Goal: Task Accomplishment & Management: Complete application form

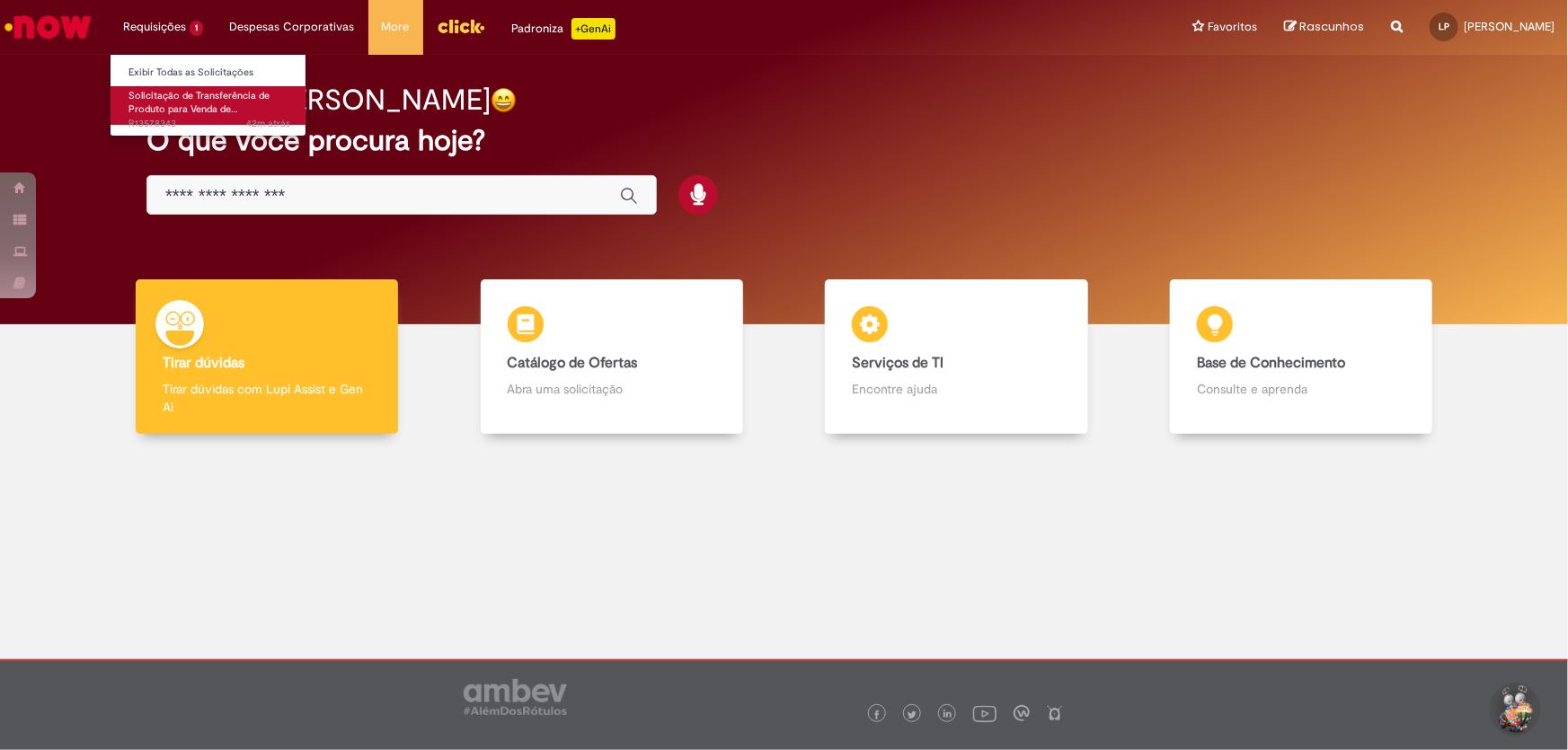
click at [222, 86] on link "Solicitação de Transferência de Produto para Venda de… 42m atrás 42 minutos atr…" at bounding box center [209, 106] width 198 height 39
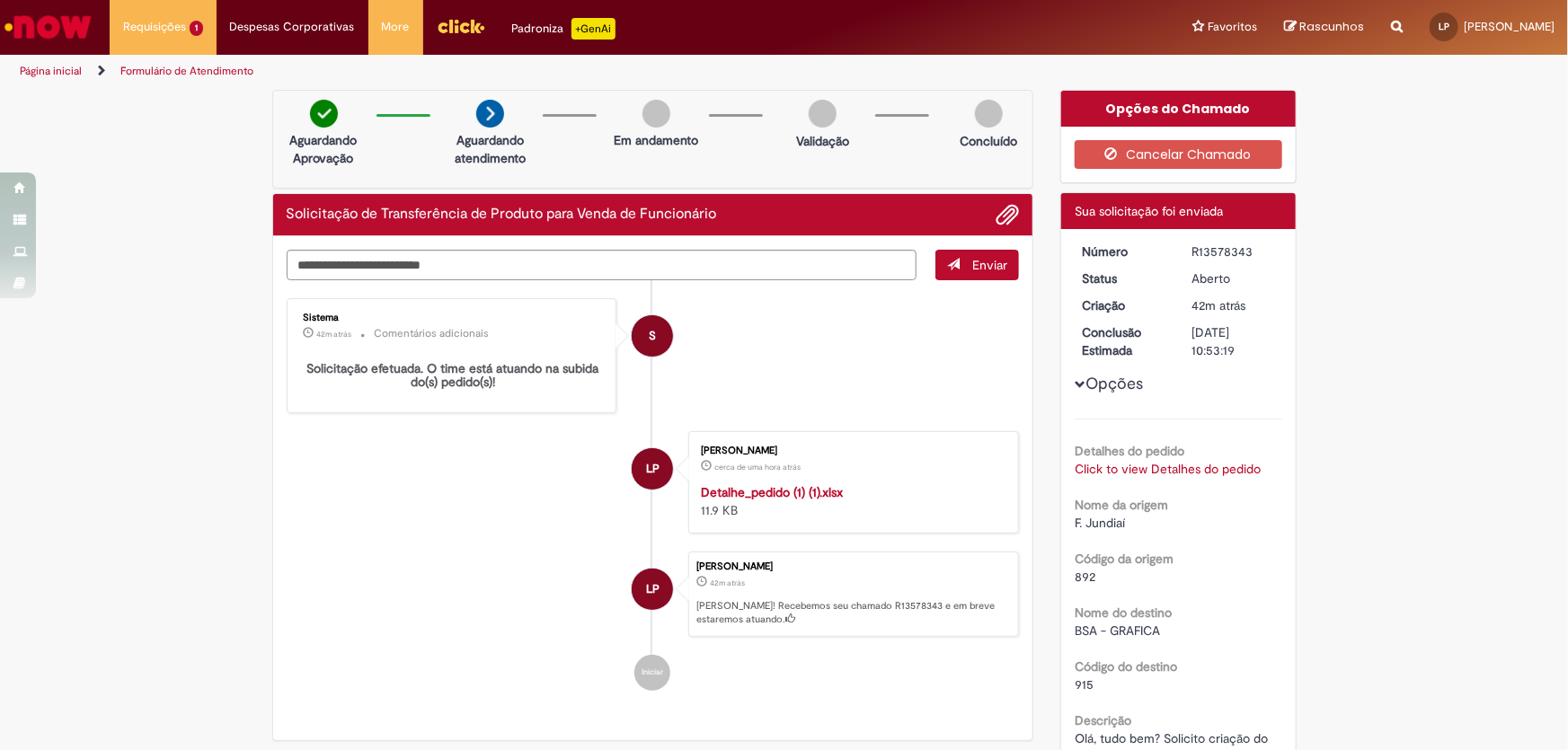
click at [25, 26] on img "Ir para a Homepage" at bounding box center [48, 27] width 93 height 36
click at [53, 35] on img "Ir para a Homepage" at bounding box center [48, 27] width 93 height 36
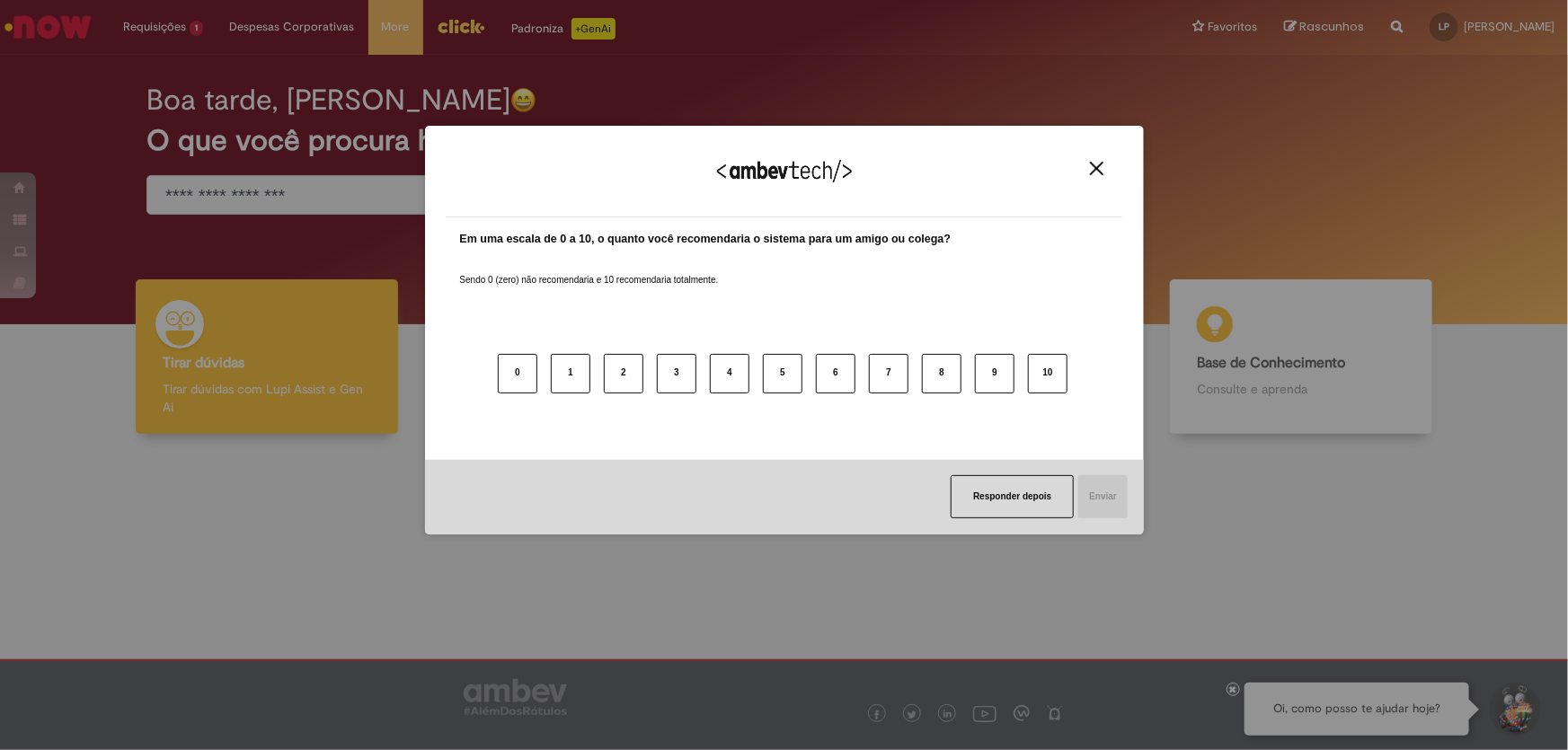
click at [1086, 170] on button "Close" at bounding box center [1097, 168] width 24 height 16
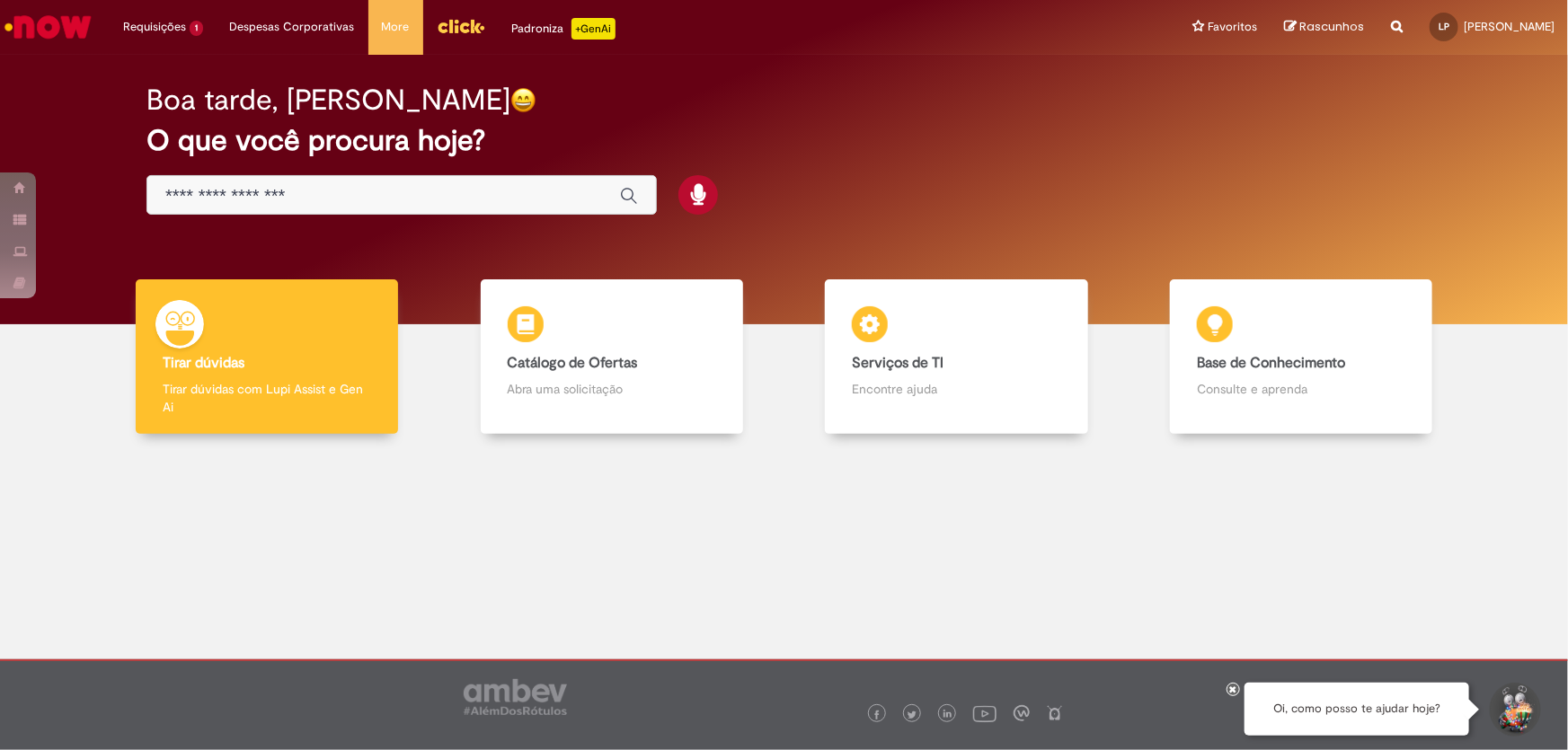
click at [1231, 690] on icon at bounding box center [1234, 689] width 7 height 9
